Goal: Information Seeking & Learning: Learn about a topic

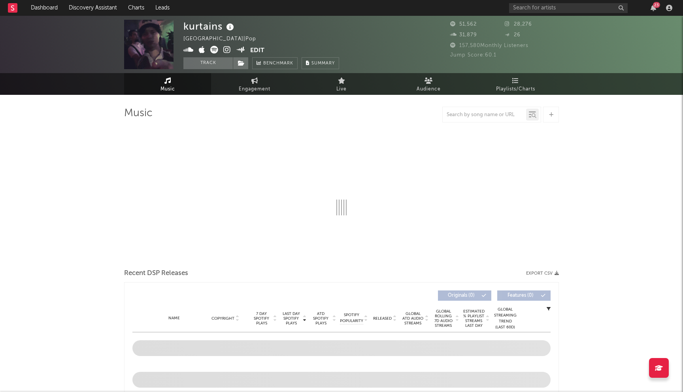
select select "6m"
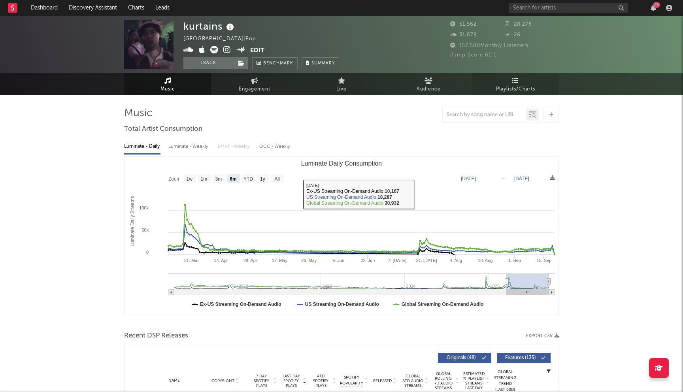
click at [516, 84] on link "Playlists/Charts" at bounding box center [515, 84] width 87 height 22
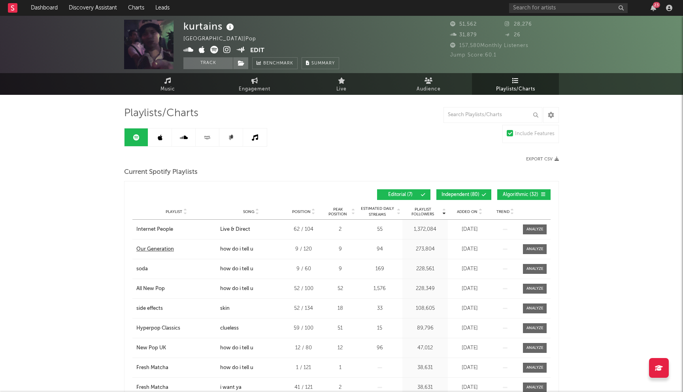
click at [158, 250] on div "Our Generation" at bounding box center [155, 249] width 38 height 8
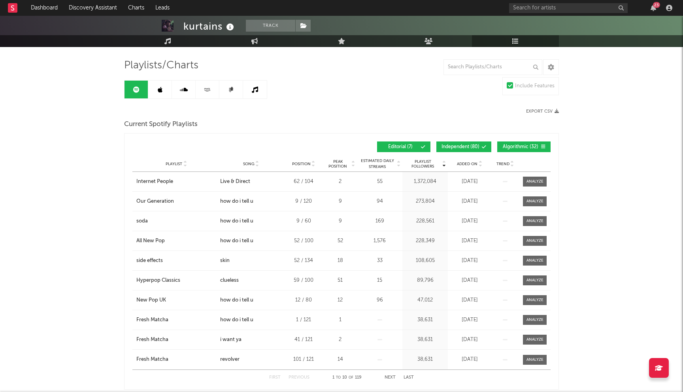
scroll to position [46, 0]
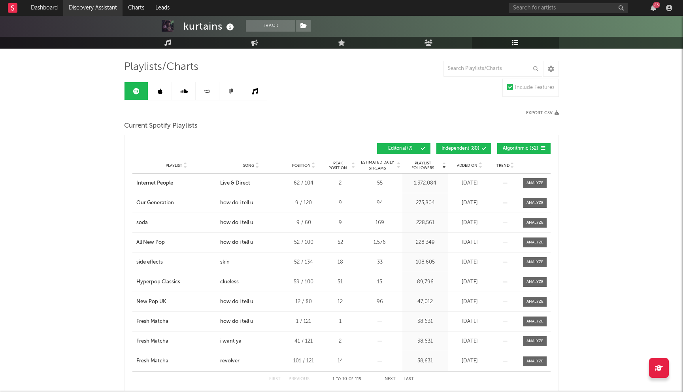
click at [97, 10] on link "Discovery Assistant" at bounding box center [92, 8] width 59 height 16
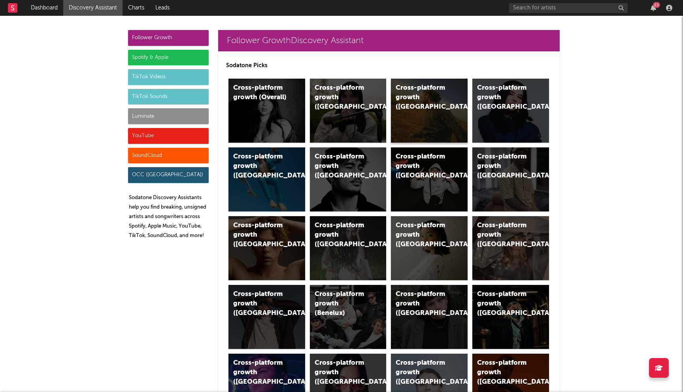
click at [421, 136] on div "Cross-platform growth ([GEOGRAPHIC_DATA])" at bounding box center [429, 111] width 77 height 64
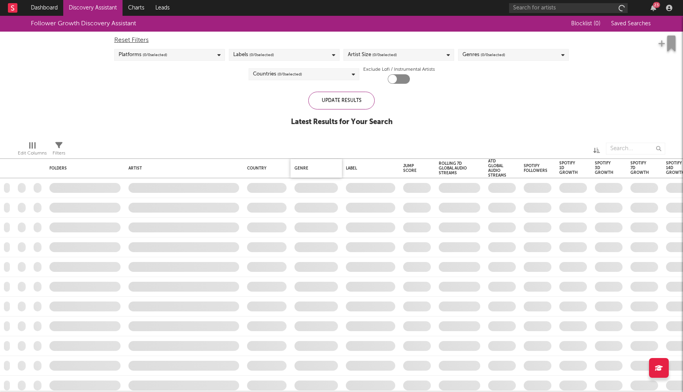
checkbox input "true"
